Goal: Use online tool/utility

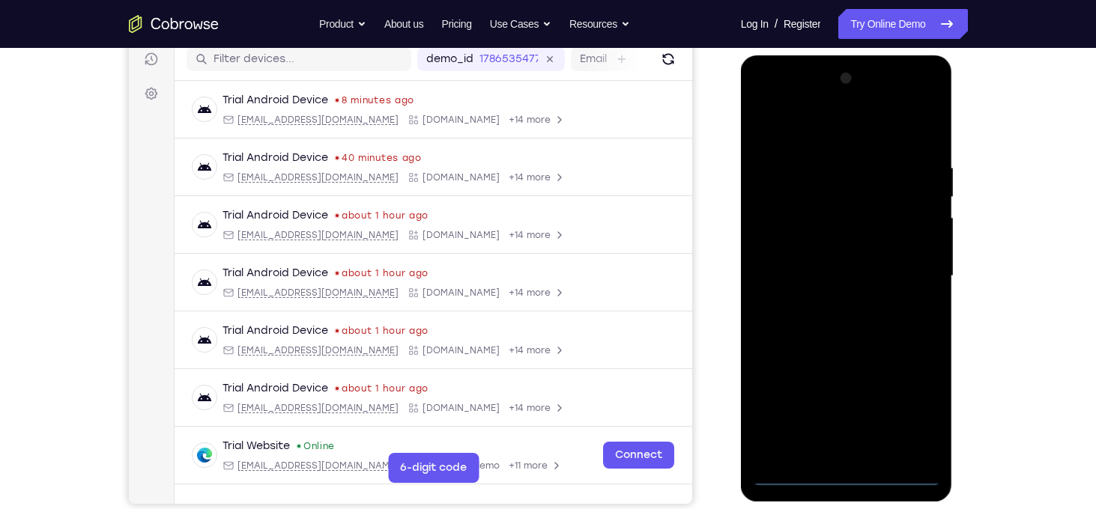
click at [846, 478] on div at bounding box center [846, 276] width 189 height 419
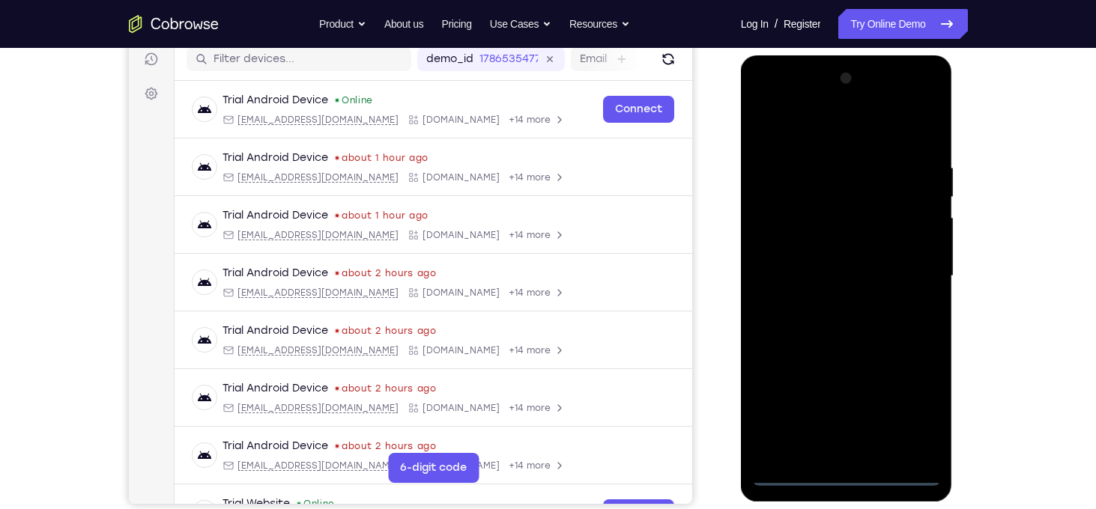
click at [903, 425] on div at bounding box center [846, 276] width 189 height 419
click at [787, 137] on div at bounding box center [846, 276] width 189 height 419
click at [909, 265] on div at bounding box center [846, 276] width 189 height 419
click at [831, 310] on div at bounding box center [846, 276] width 189 height 419
click at [844, 258] on div at bounding box center [846, 276] width 189 height 419
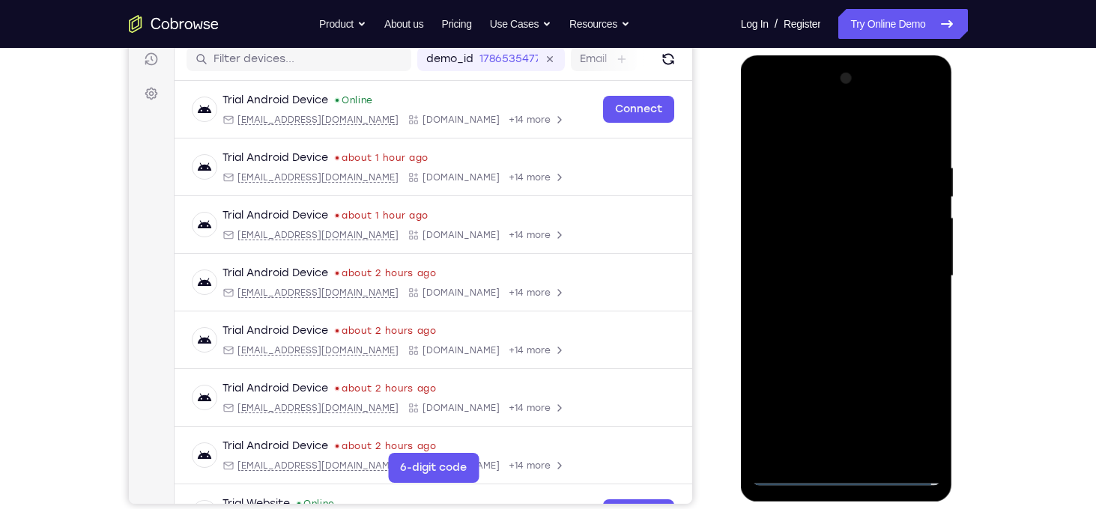
click at [840, 247] on div at bounding box center [846, 276] width 189 height 419
click at [851, 273] on div at bounding box center [846, 276] width 189 height 419
click at [858, 335] on div at bounding box center [846, 276] width 189 height 419
drag, startPoint x: 837, startPoint y: 134, endPoint x: 812, endPoint y: -20, distance: 156.3
click at [812, 55] on html "Online web based iOS Simulators and Android Emulators. Run iPhone, iPad, Mobile…" at bounding box center [847, 279] width 213 height 449
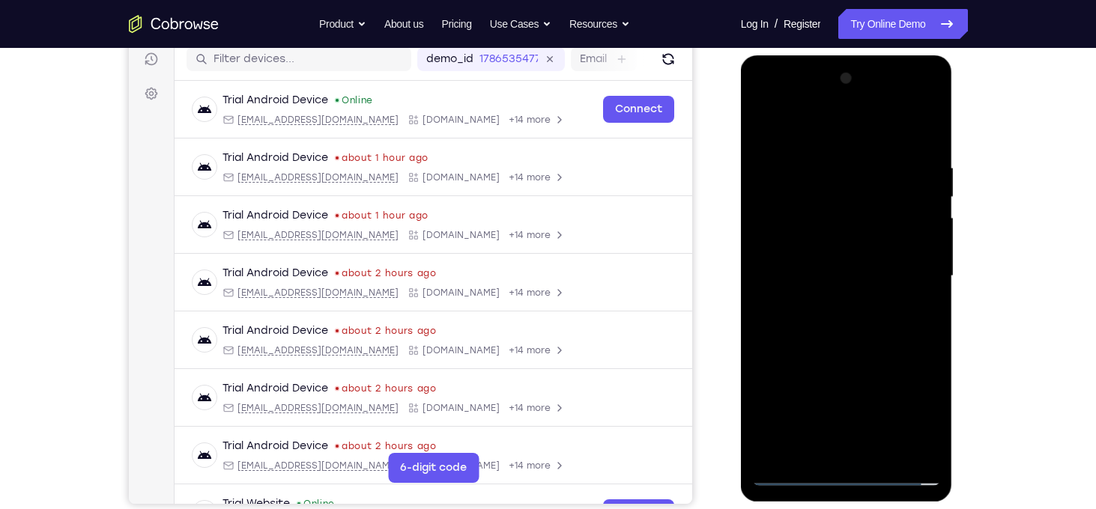
click at [828, 167] on div at bounding box center [846, 276] width 189 height 419
click at [924, 208] on div at bounding box center [846, 276] width 189 height 419
drag, startPoint x: 924, startPoint y: 208, endPoint x: 642, endPoint y: 173, distance: 283.8
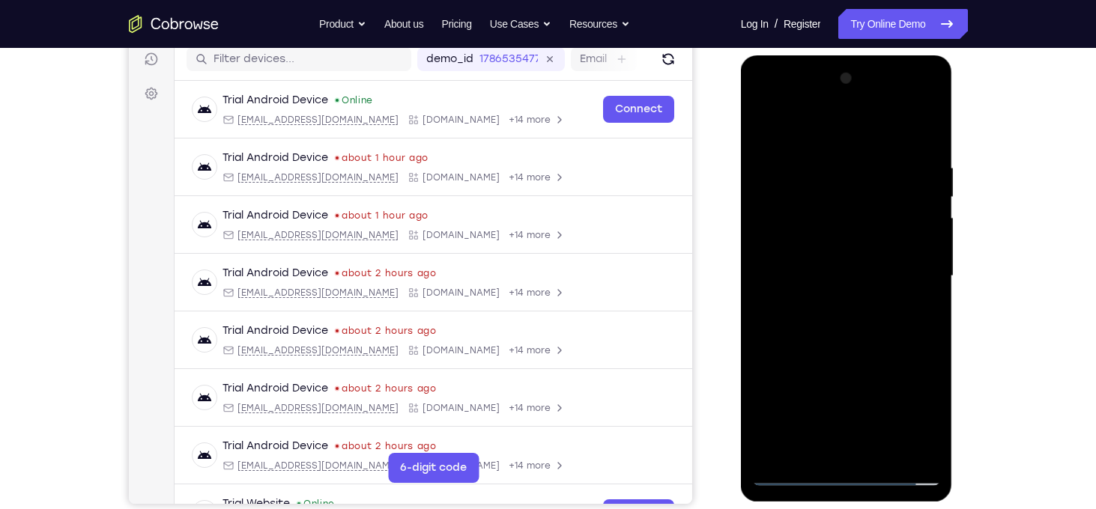
click at [741, 173] on html "Online web based iOS Simulators and Android Emulators. Run iPhone, iPad, Mobile…" at bounding box center [847, 279] width 213 height 449
click at [918, 173] on div at bounding box center [846, 276] width 189 height 419
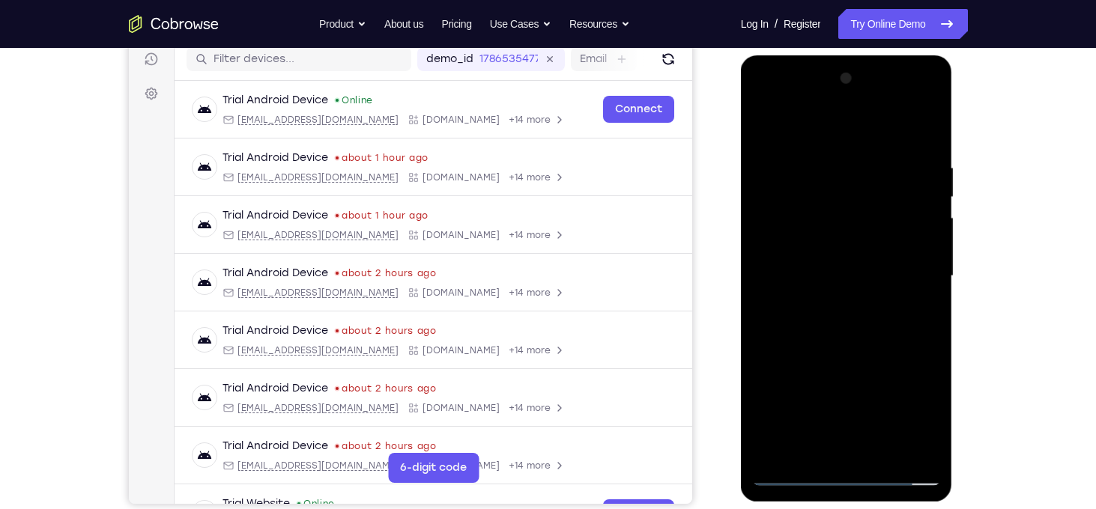
click at [918, 173] on div at bounding box center [846, 276] width 189 height 419
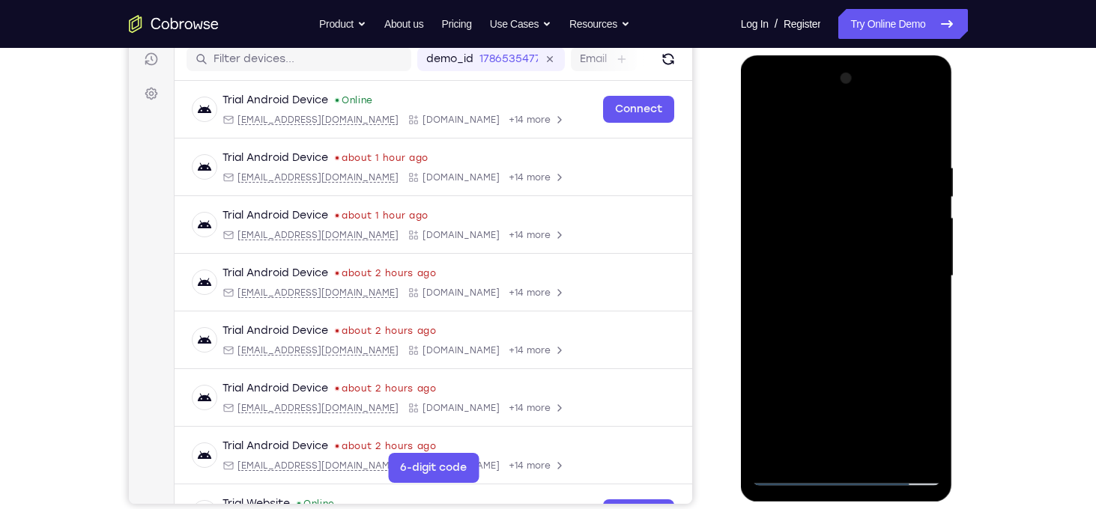
click at [918, 173] on div at bounding box center [846, 276] width 189 height 419
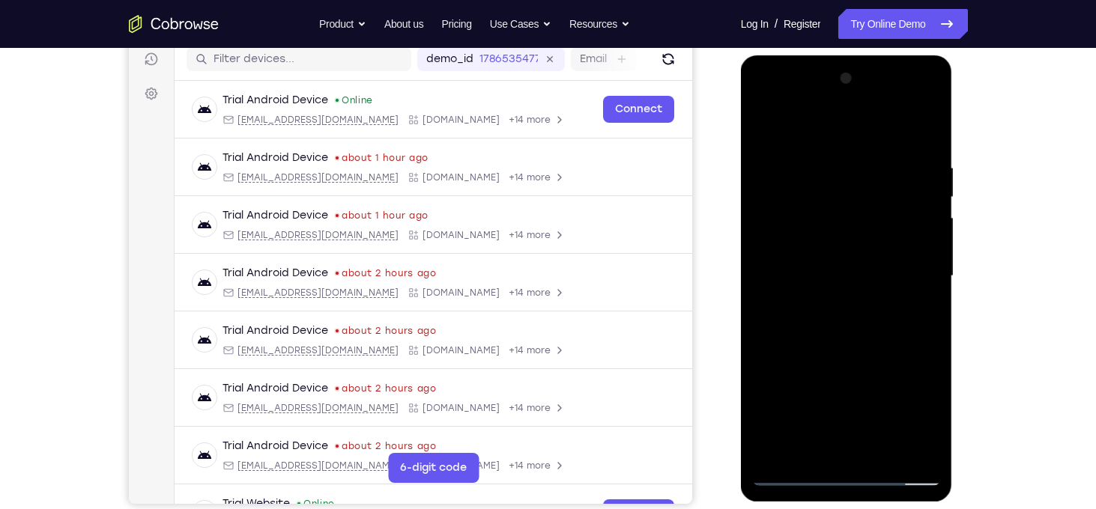
click at [918, 173] on div at bounding box center [846, 276] width 189 height 419
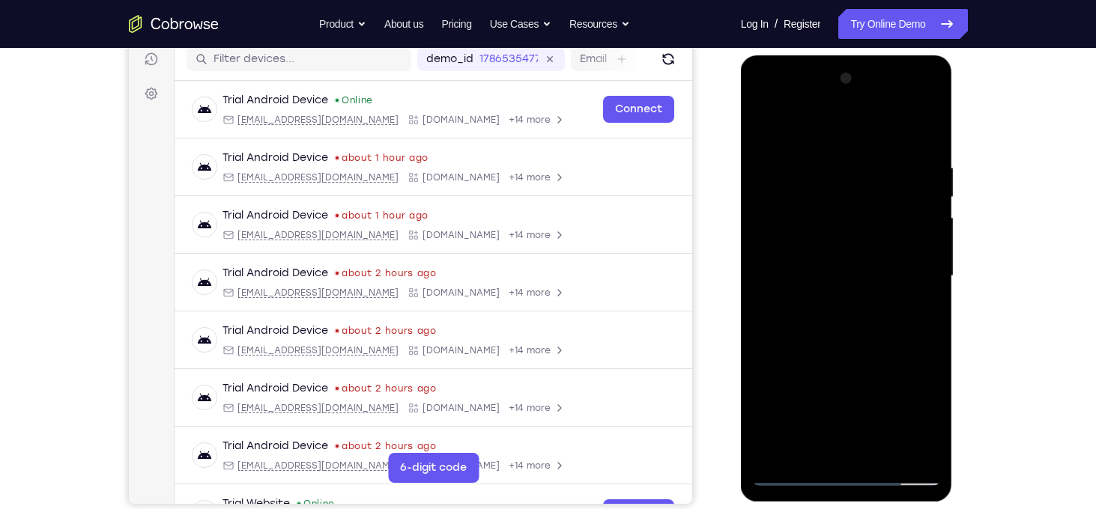
click at [918, 173] on div at bounding box center [846, 276] width 189 height 419
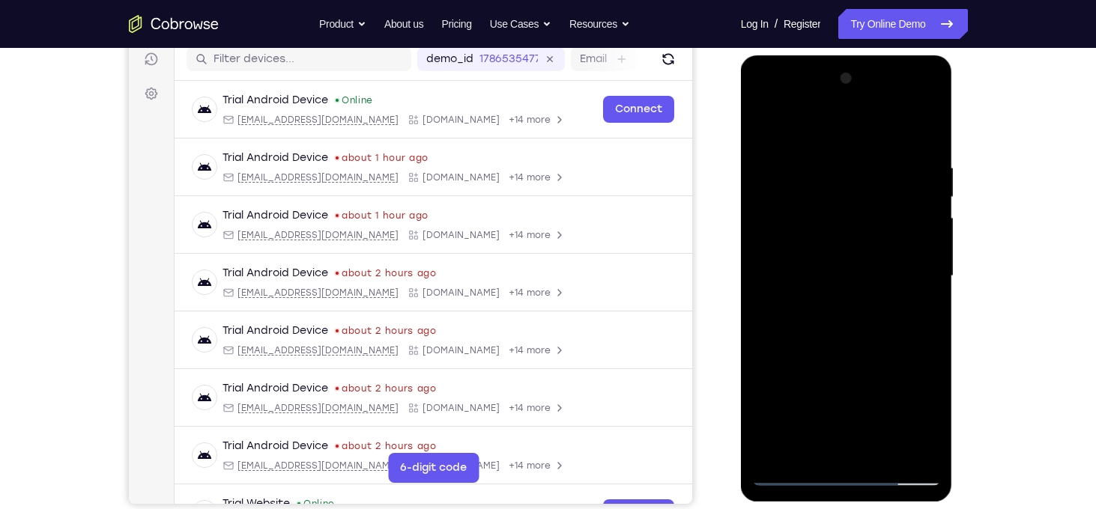
click at [918, 173] on div at bounding box center [846, 276] width 189 height 419
click at [921, 243] on div at bounding box center [846, 276] width 189 height 419
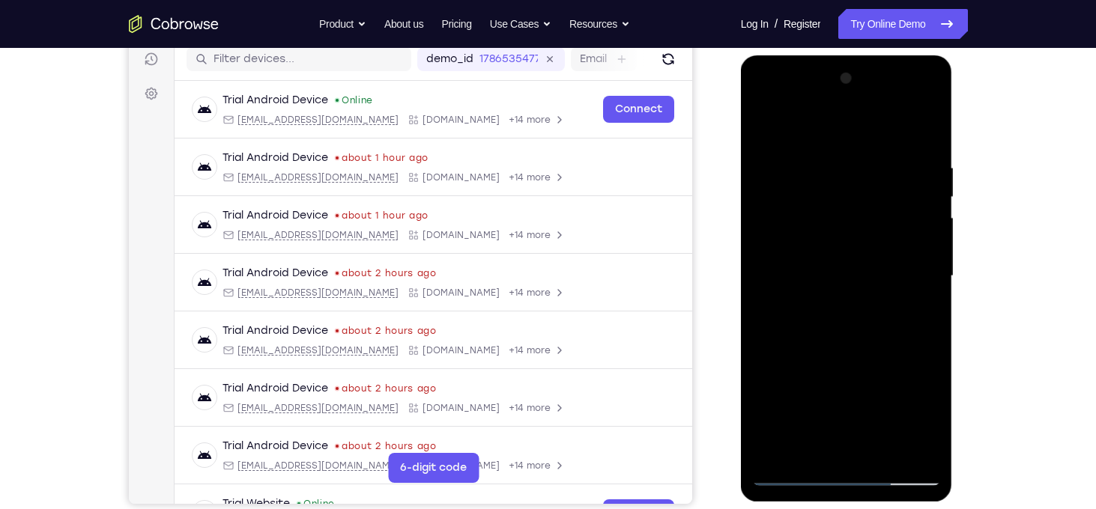
click at [921, 243] on div at bounding box center [846, 276] width 189 height 419
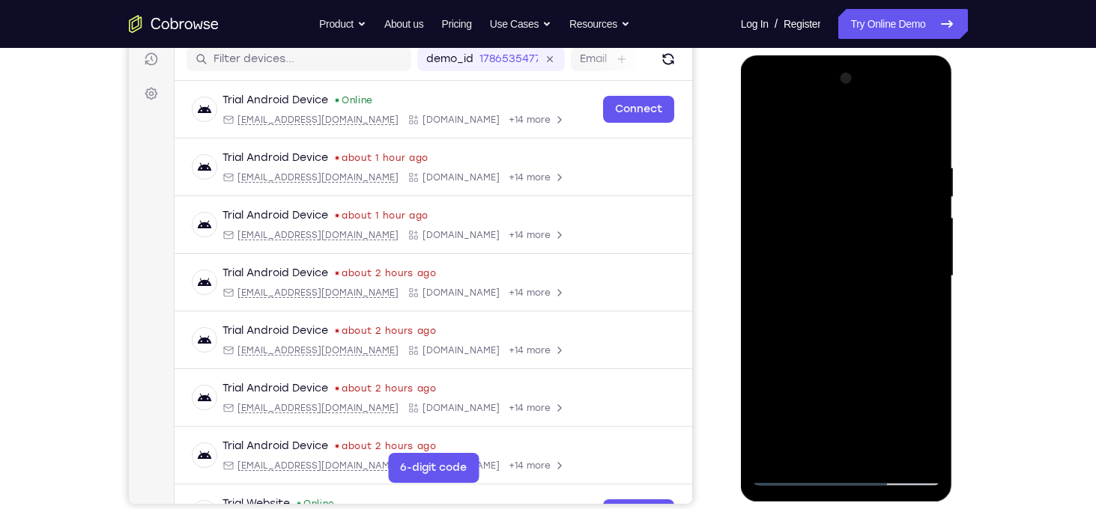
click at [921, 243] on div at bounding box center [846, 276] width 189 height 419
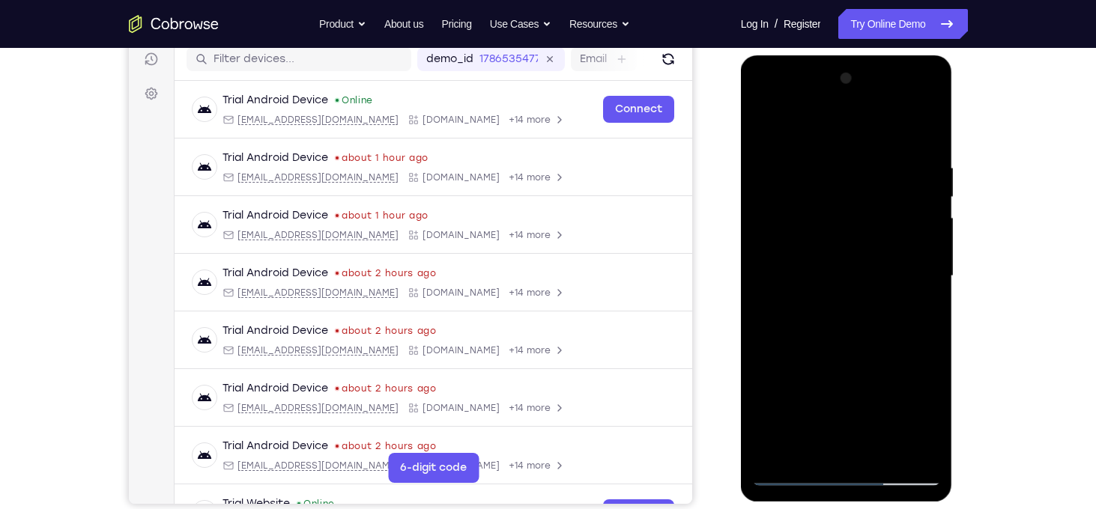
click at [921, 243] on div at bounding box center [846, 276] width 189 height 419
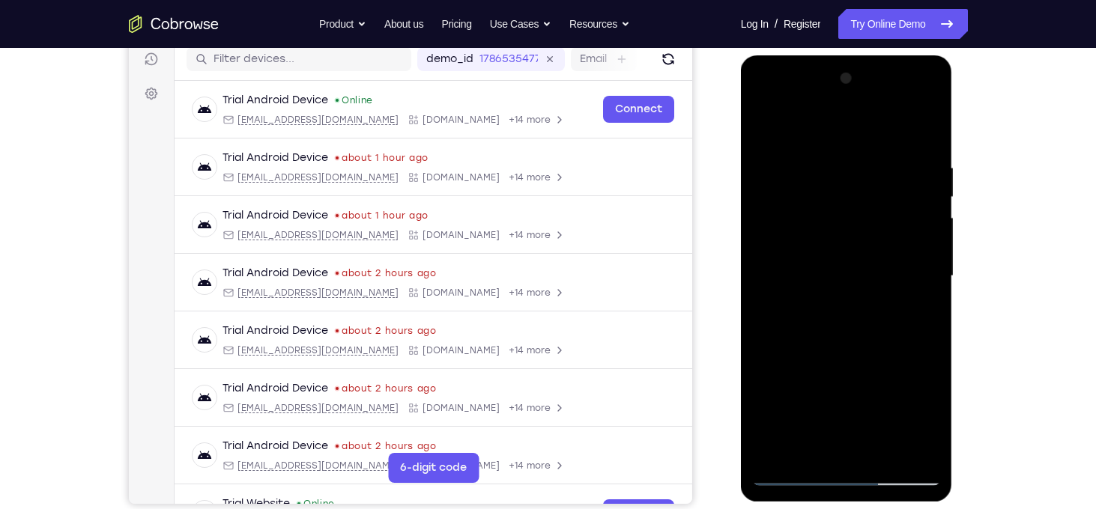
click at [921, 243] on div at bounding box center [846, 276] width 189 height 419
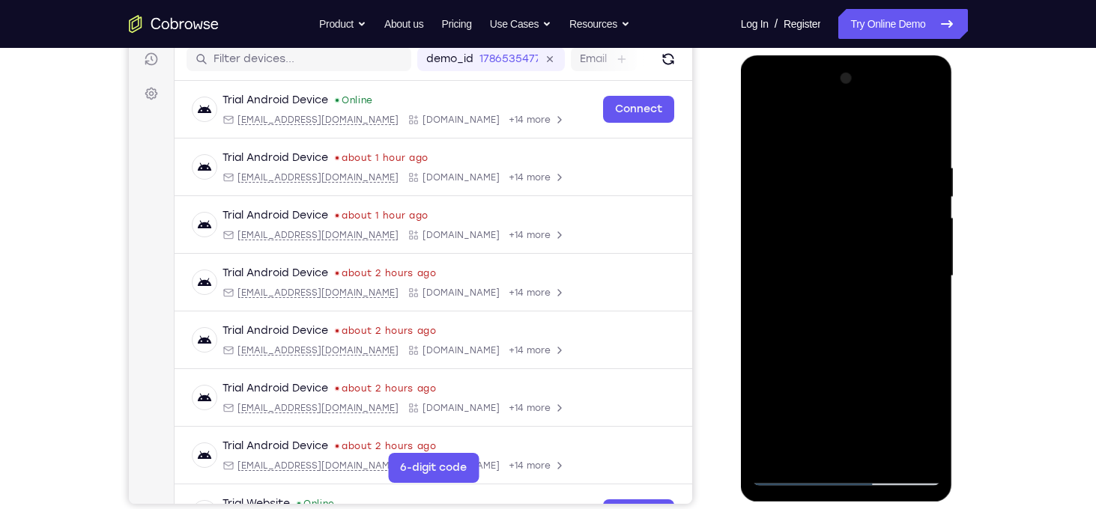
click at [921, 243] on div at bounding box center [846, 276] width 189 height 419
click at [930, 237] on div at bounding box center [846, 276] width 189 height 419
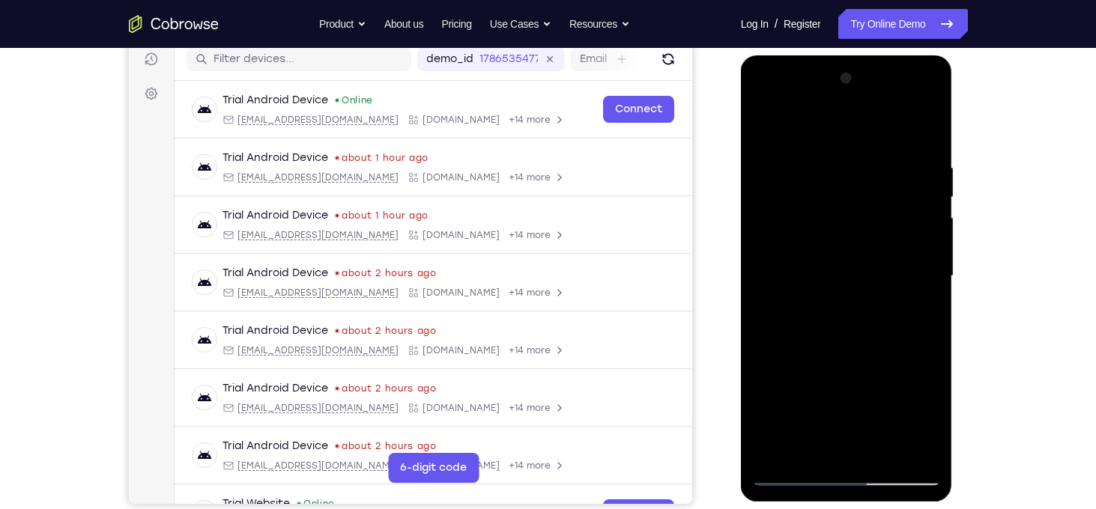
click at [930, 237] on div at bounding box center [846, 276] width 189 height 419
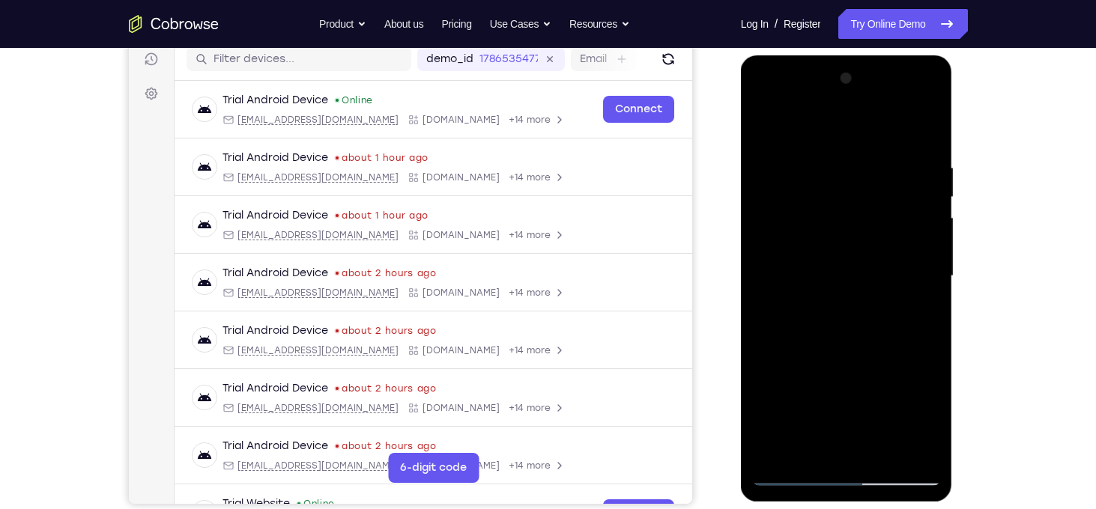
click at [930, 237] on div at bounding box center [846, 276] width 189 height 419
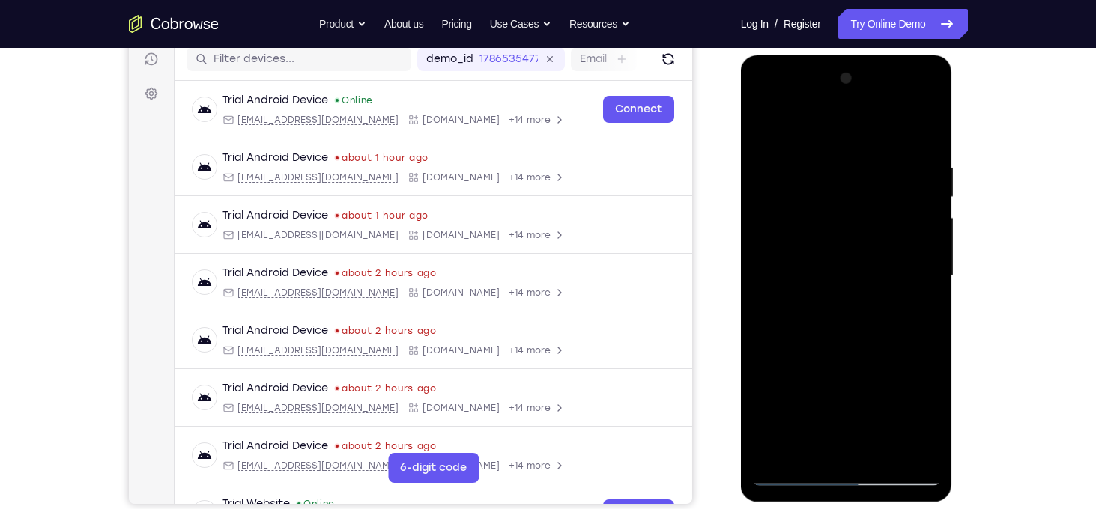
click at [930, 237] on div at bounding box center [846, 276] width 189 height 419
click at [768, 295] on div at bounding box center [846, 276] width 189 height 419
click at [929, 241] on div at bounding box center [846, 276] width 189 height 419
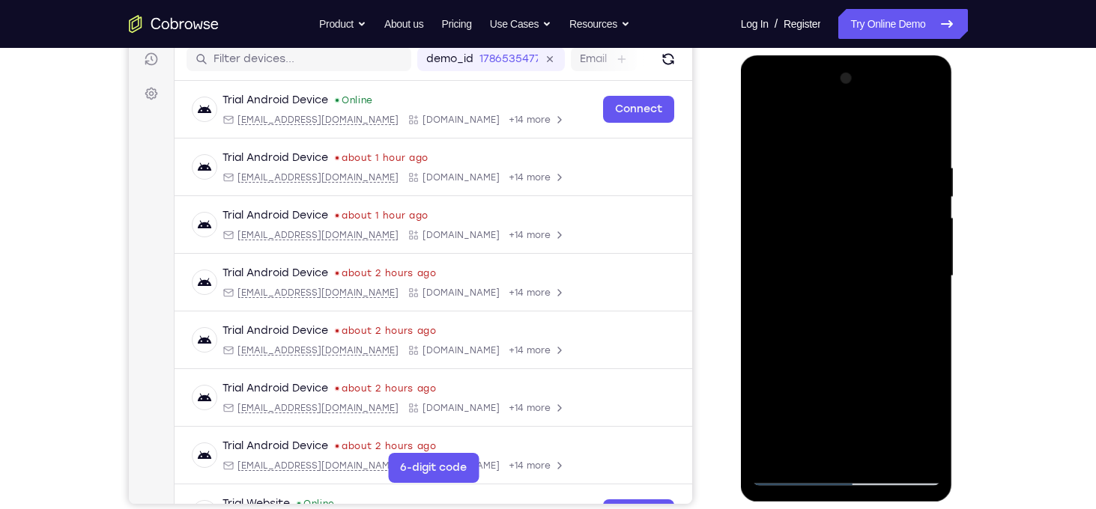
click at [929, 241] on div at bounding box center [846, 276] width 189 height 419
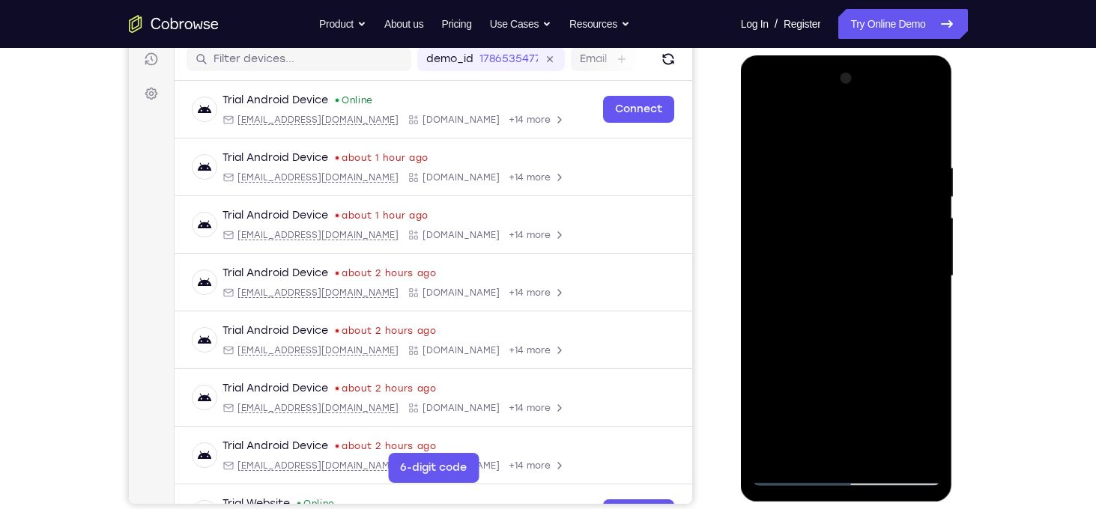
click at [929, 241] on div at bounding box center [846, 276] width 189 height 419
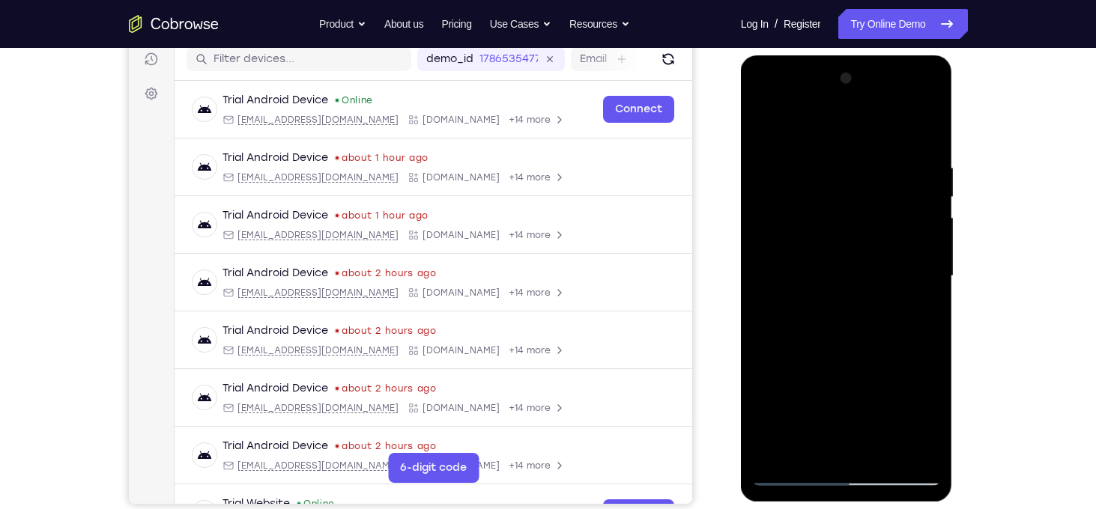
click at [929, 241] on div at bounding box center [846, 276] width 189 height 419
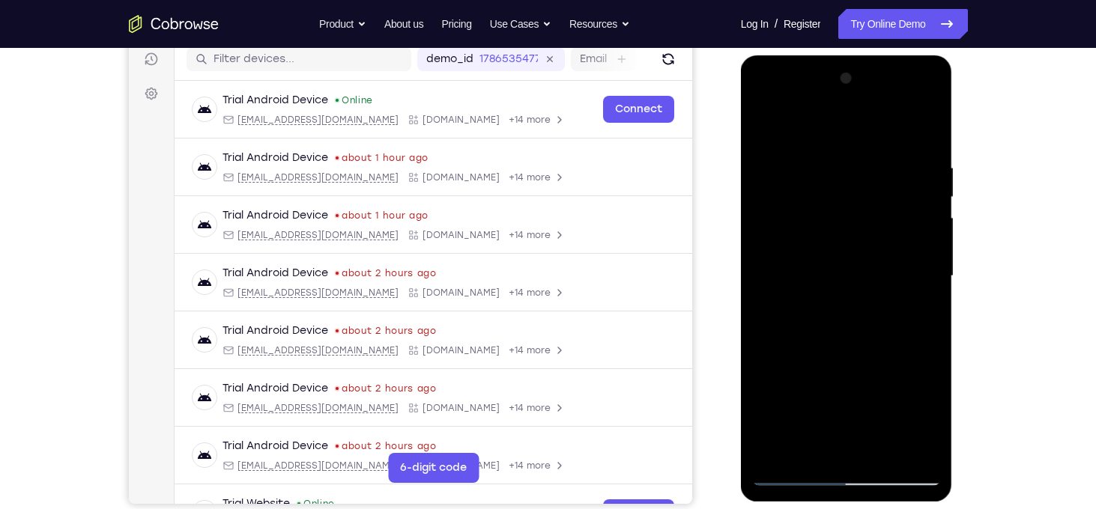
click at [929, 241] on div at bounding box center [846, 276] width 189 height 419
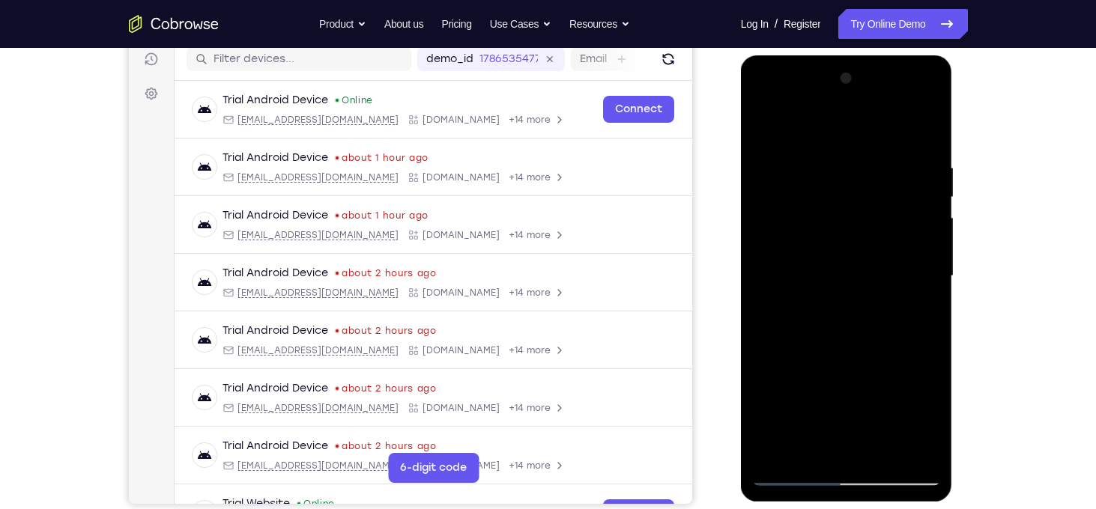
drag, startPoint x: 781, startPoint y: 274, endPoint x: 1106, endPoint y: 267, distance: 324.4
click at [954, 267] on html "Online web based iOS Simulators and Android Emulators. Run iPhone, iPad, Mobile…" at bounding box center [847, 279] width 213 height 449
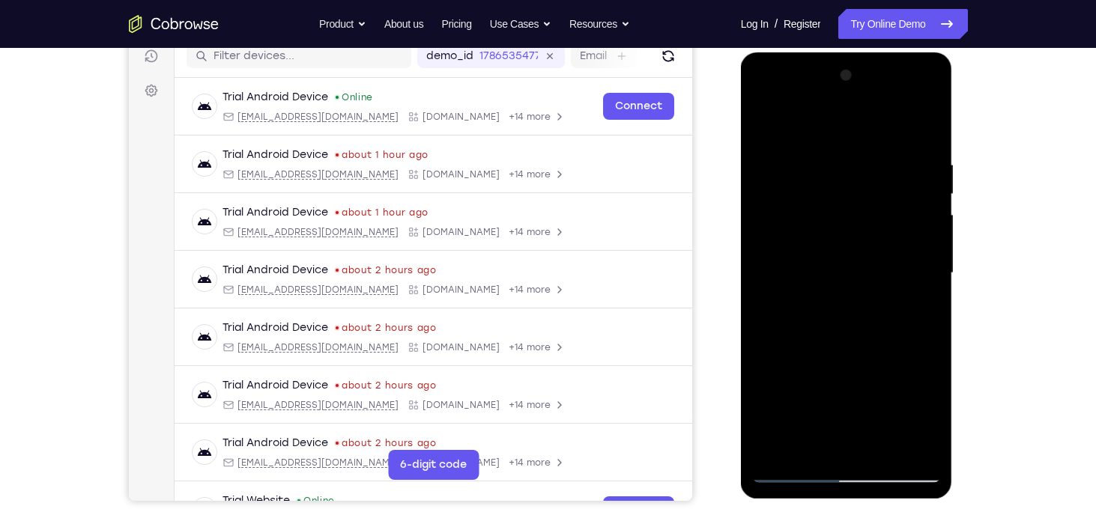
scroll to position [197, 0]
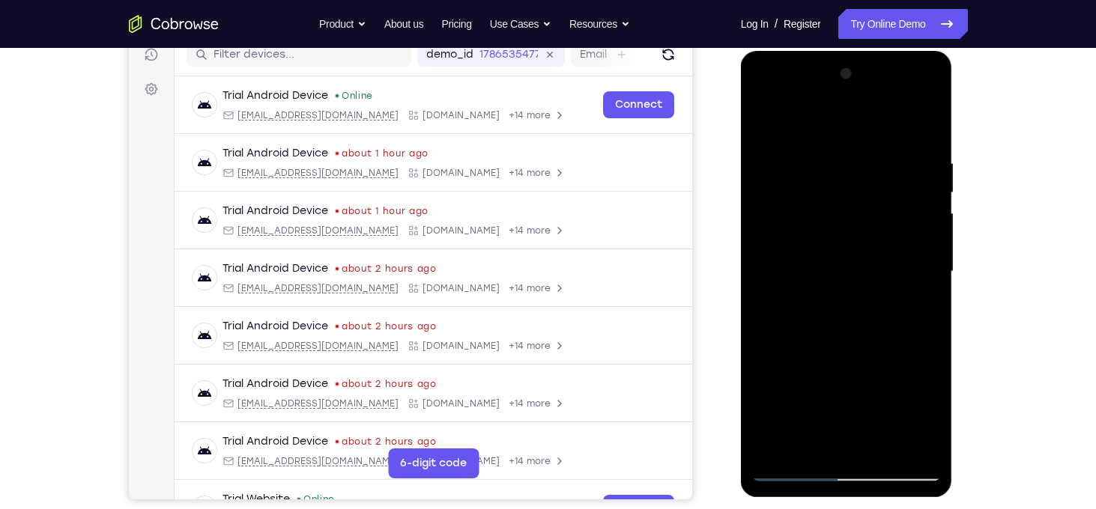
click at [920, 286] on div at bounding box center [846, 271] width 189 height 419
click at [915, 257] on div at bounding box center [846, 271] width 189 height 419
click at [932, 244] on div at bounding box center [846, 271] width 189 height 419
click at [764, 286] on div at bounding box center [846, 271] width 189 height 419
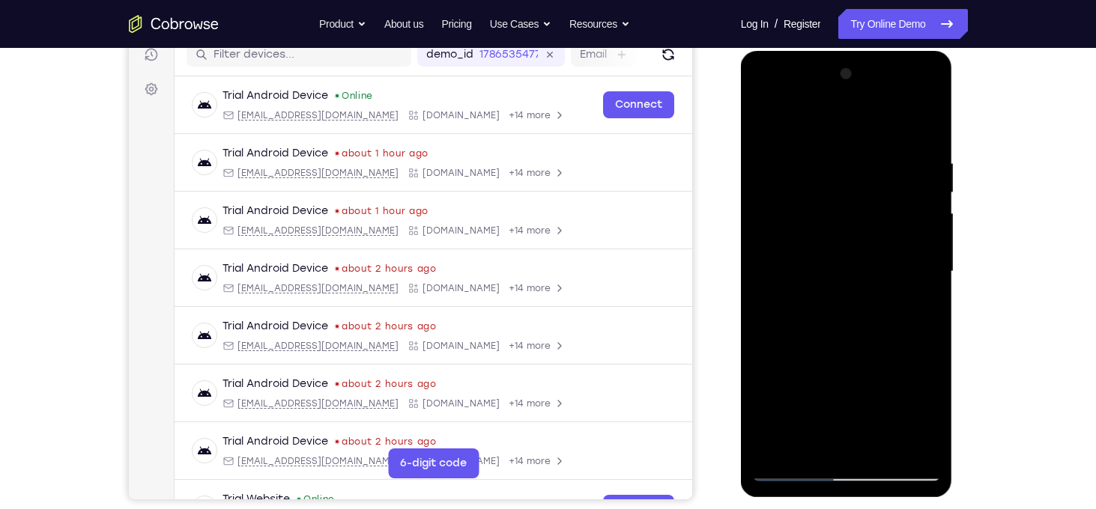
click at [764, 286] on div at bounding box center [846, 271] width 189 height 419
click at [921, 231] on div at bounding box center [846, 271] width 189 height 419
click at [924, 131] on div at bounding box center [846, 271] width 189 height 419
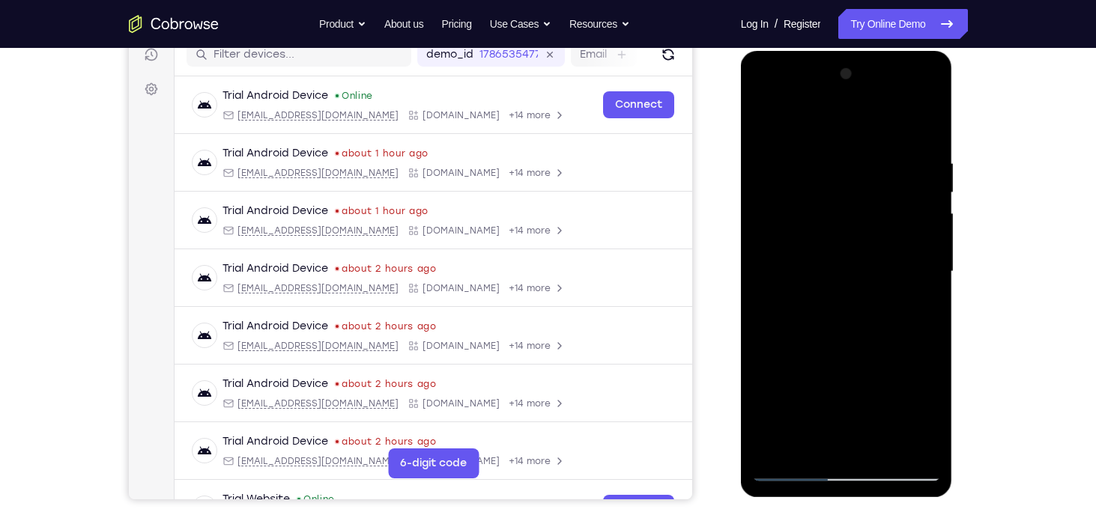
click at [882, 443] on div at bounding box center [846, 271] width 189 height 419
click at [864, 355] on div at bounding box center [846, 271] width 189 height 419
click at [831, 234] on div at bounding box center [846, 271] width 189 height 419
click at [837, 376] on div at bounding box center [846, 271] width 189 height 419
click at [868, 378] on div at bounding box center [846, 271] width 189 height 419
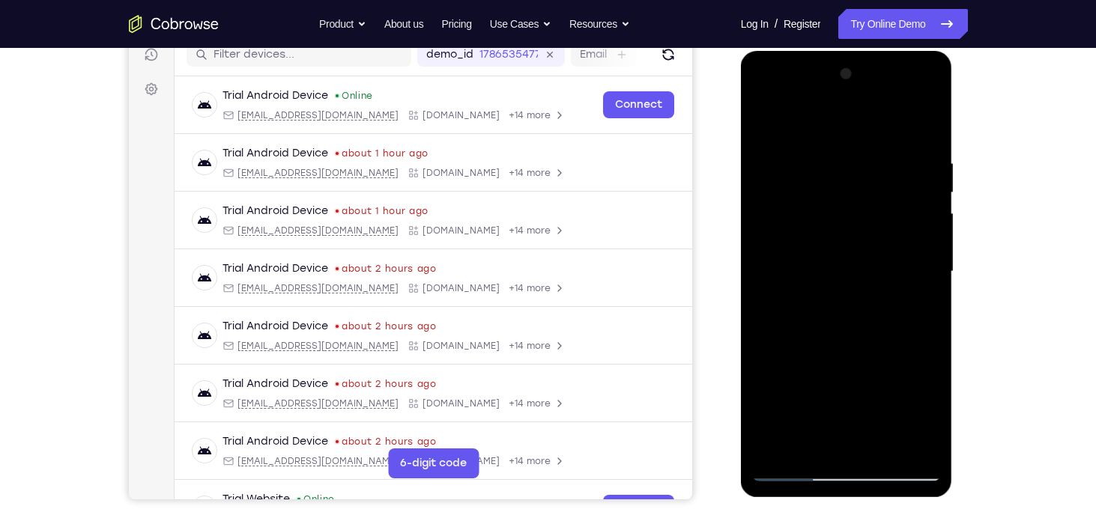
click at [810, 443] on div at bounding box center [846, 271] width 189 height 419
click at [886, 357] on div at bounding box center [846, 271] width 189 height 419
click at [842, 198] on div at bounding box center [846, 271] width 189 height 419
click at [869, 342] on div at bounding box center [846, 271] width 189 height 419
click at [769, 128] on div at bounding box center [846, 271] width 189 height 419
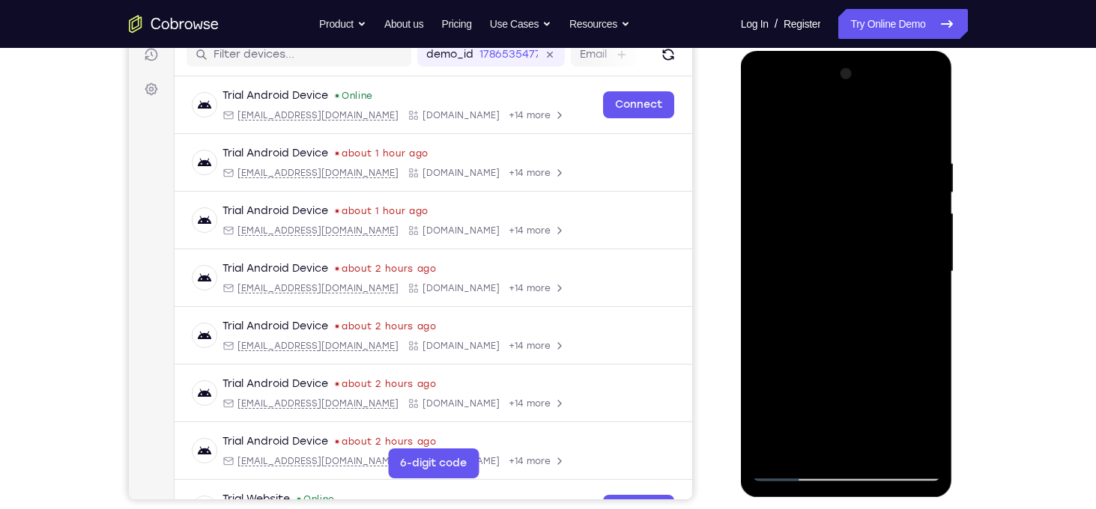
click at [834, 189] on div at bounding box center [846, 271] width 189 height 419
click at [857, 207] on div at bounding box center [846, 271] width 189 height 419
click at [768, 120] on div at bounding box center [846, 271] width 189 height 419
drag, startPoint x: 855, startPoint y: 159, endPoint x: 846, endPoint y: 455, distance: 296.8
click at [846, 455] on div at bounding box center [846, 271] width 189 height 419
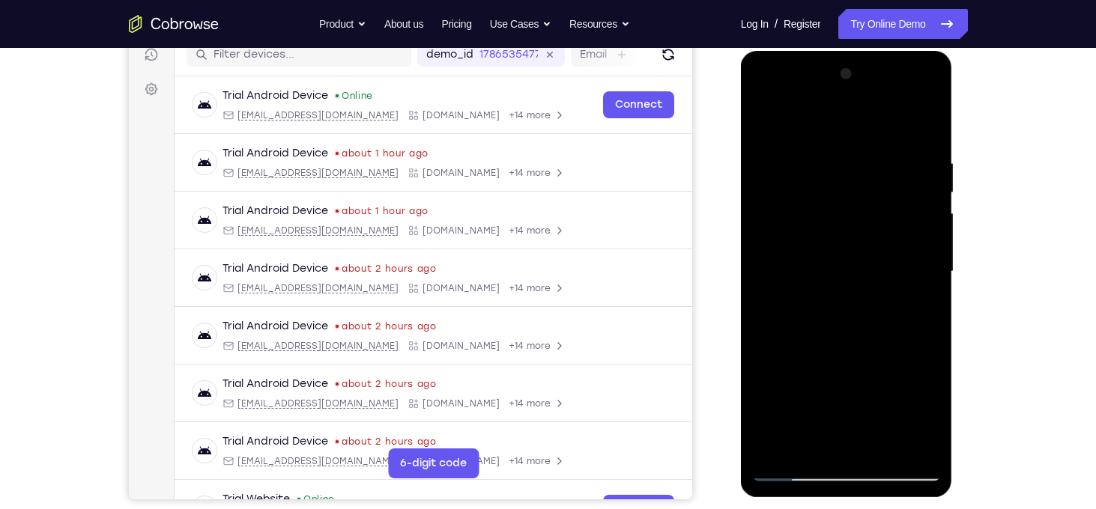
click at [821, 156] on div at bounding box center [846, 271] width 189 height 419
click at [915, 213] on div at bounding box center [846, 271] width 189 height 419
click at [918, 216] on div at bounding box center [846, 271] width 189 height 419
click at [923, 443] on div at bounding box center [846, 271] width 189 height 419
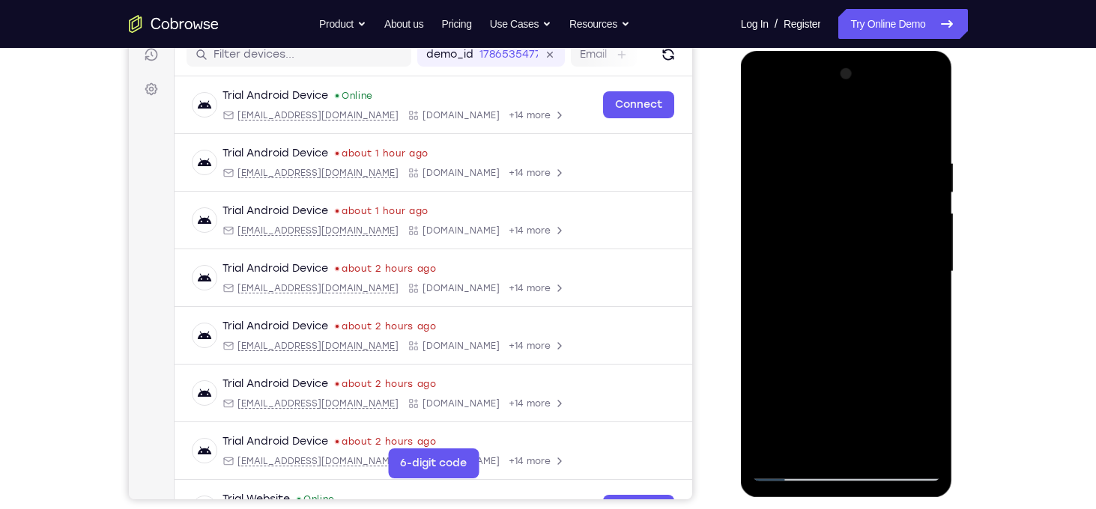
click at [918, 284] on div at bounding box center [846, 271] width 189 height 419
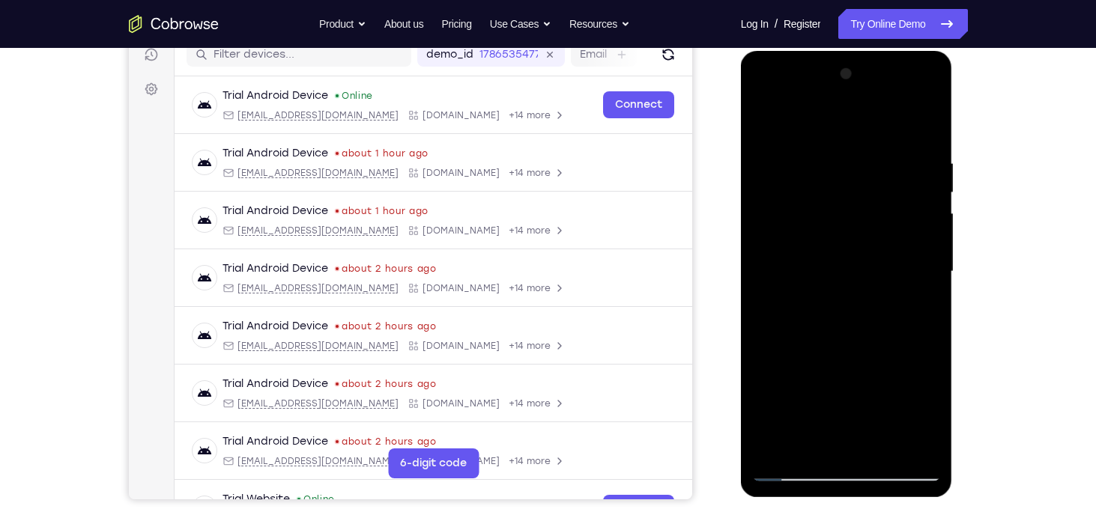
click at [918, 284] on div at bounding box center [846, 271] width 189 height 419
click at [764, 309] on div at bounding box center [846, 271] width 189 height 419
click at [930, 264] on div at bounding box center [846, 271] width 189 height 419
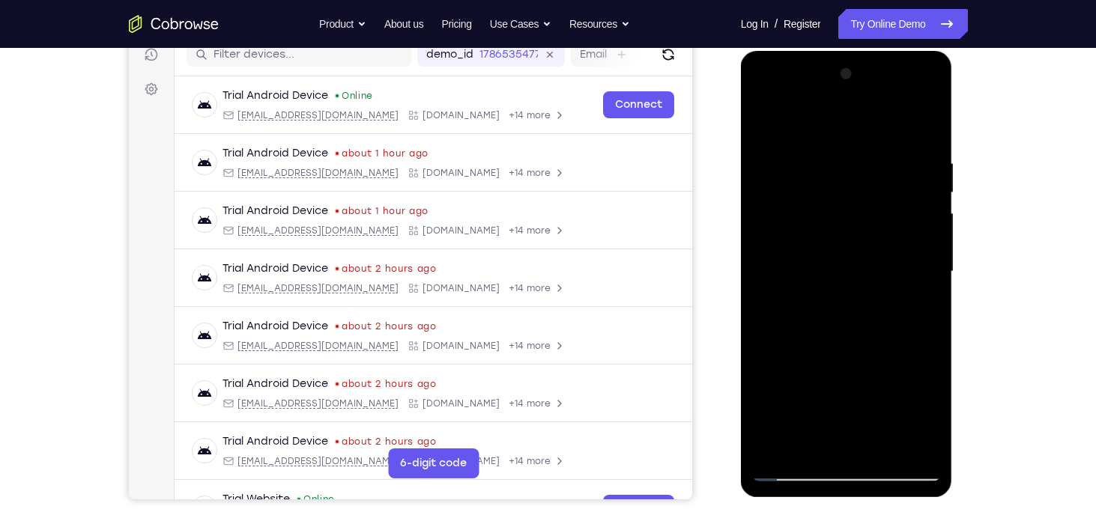
click at [930, 264] on div at bounding box center [846, 271] width 189 height 419
click at [786, 264] on div at bounding box center [846, 271] width 189 height 419
click at [921, 245] on div at bounding box center [846, 271] width 189 height 419
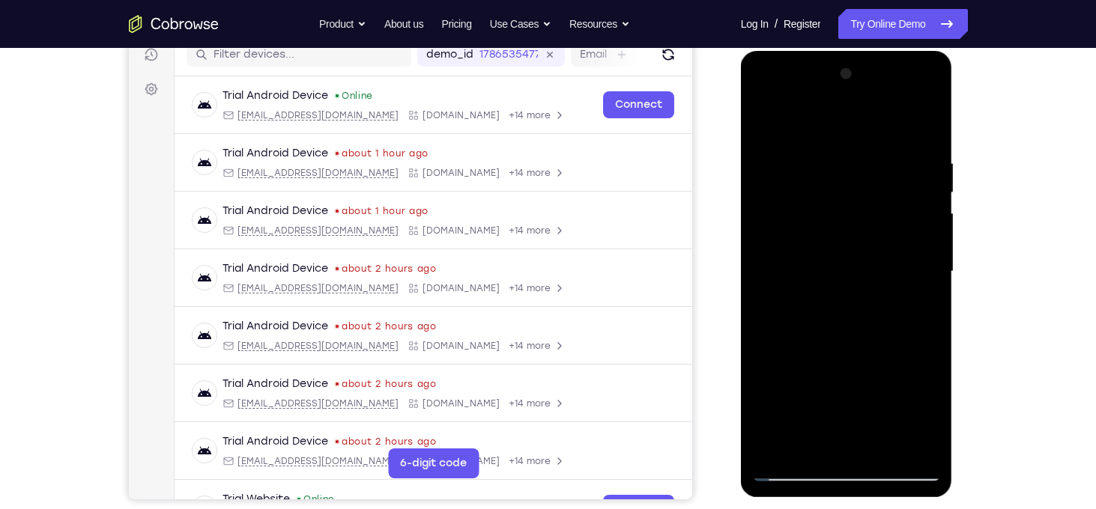
click at [921, 245] on div at bounding box center [846, 271] width 189 height 419
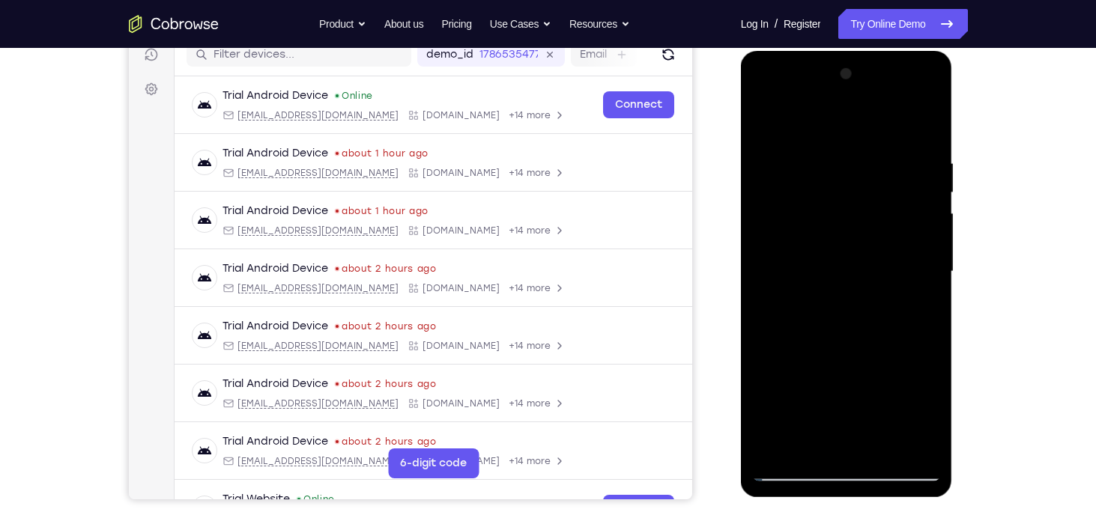
click at [921, 245] on div at bounding box center [846, 271] width 189 height 419
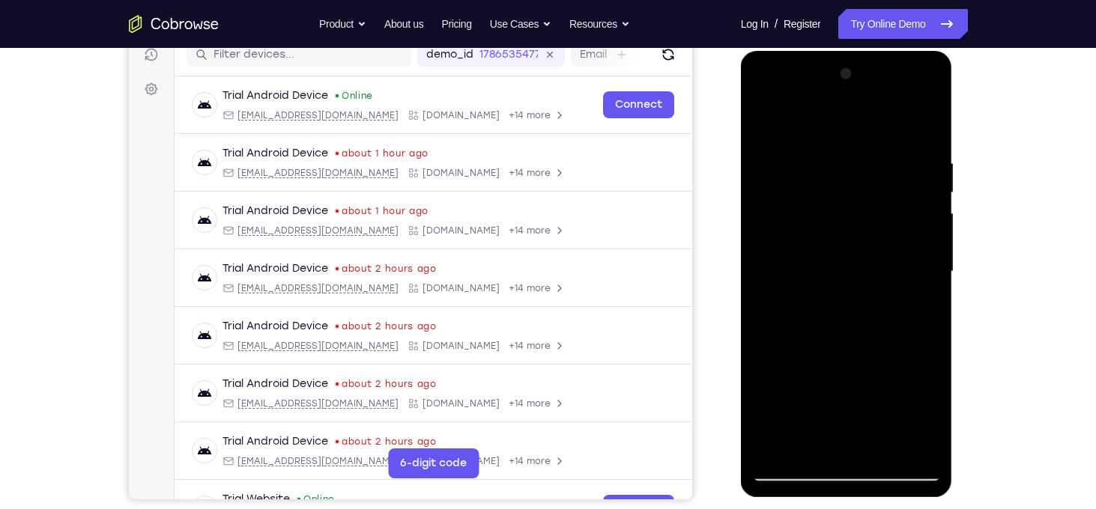
click at [921, 245] on div at bounding box center [846, 271] width 189 height 419
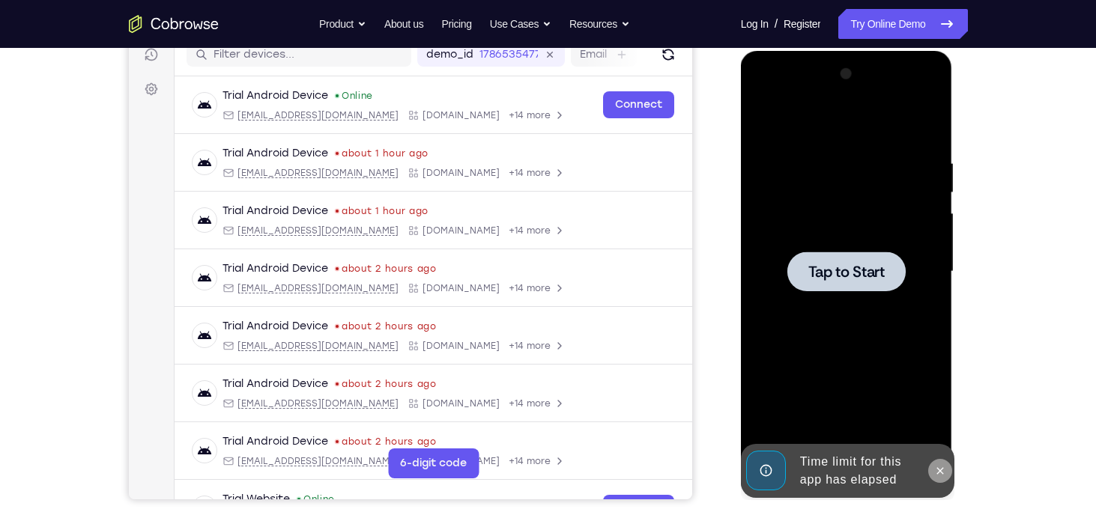
click at [936, 470] on icon at bounding box center [940, 471] width 12 height 12
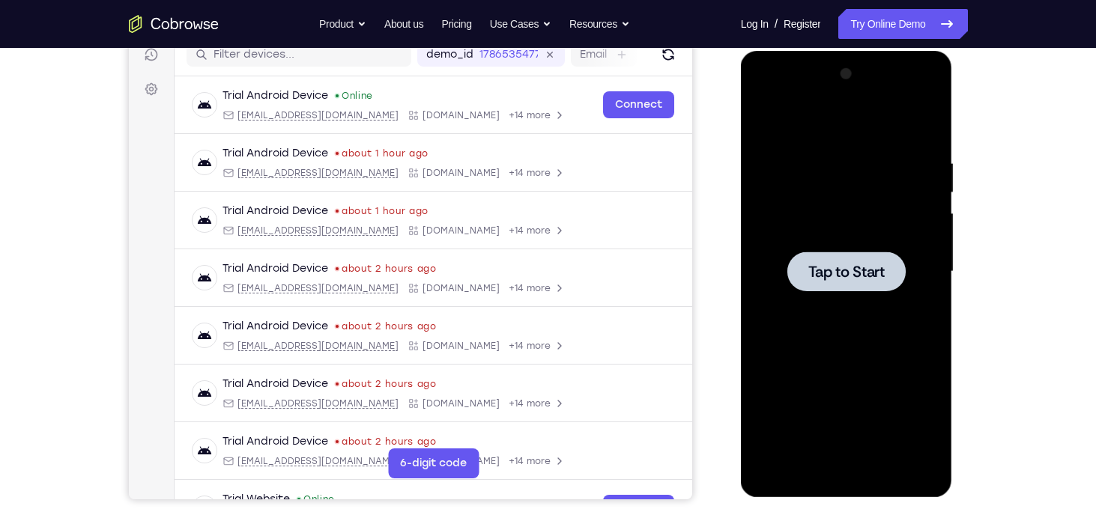
click at [856, 297] on div at bounding box center [846, 271] width 189 height 419
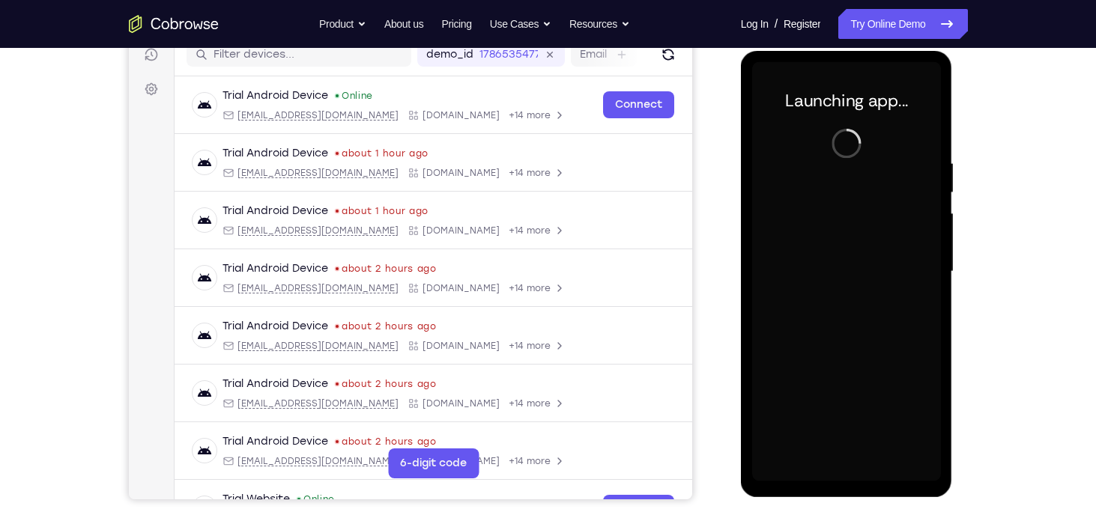
click at [843, 477] on div at bounding box center [846, 271] width 189 height 419
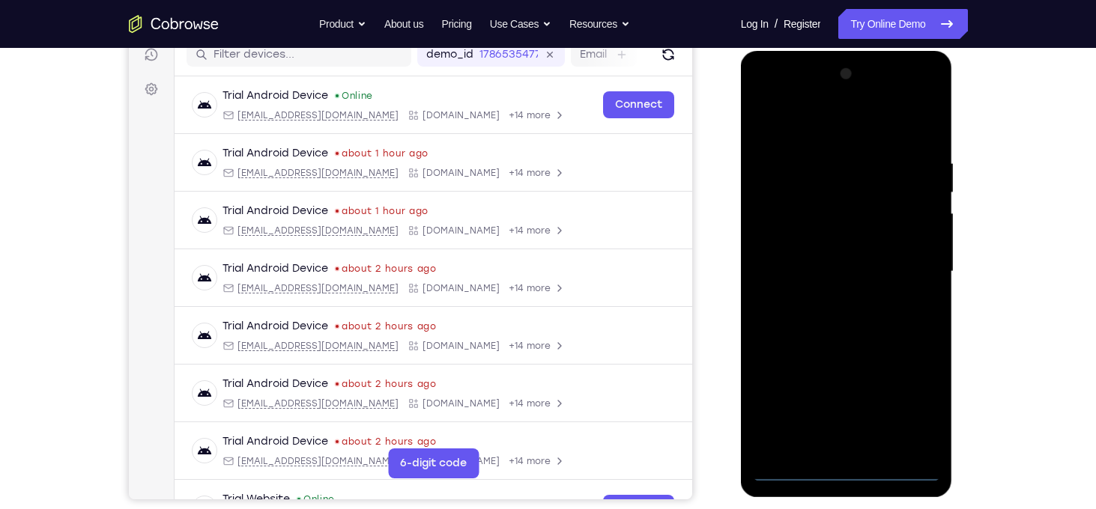
click at [849, 473] on div at bounding box center [846, 271] width 189 height 419
click at [916, 394] on div at bounding box center [846, 271] width 189 height 419
click at [779, 136] on div at bounding box center [846, 271] width 189 height 419
click at [912, 274] on div at bounding box center [846, 271] width 189 height 419
click at [835, 297] on div at bounding box center [846, 271] width 189 height 419
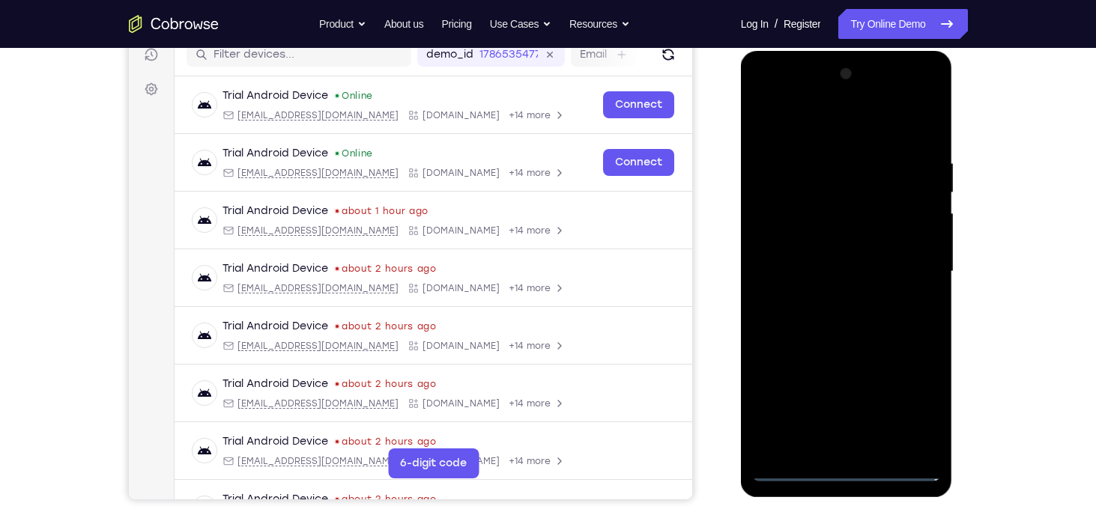
click at [825, 259] on div at bounding box center [846, 271] width 189 height 419
click at [824, 246] on div at bounding box center [846, 271] width 189 height 419
click at [843, 268] on div at bounding box center [846, 271] width 189 height 419
